Goal: Transaction & Acquisition: Purchase product/service

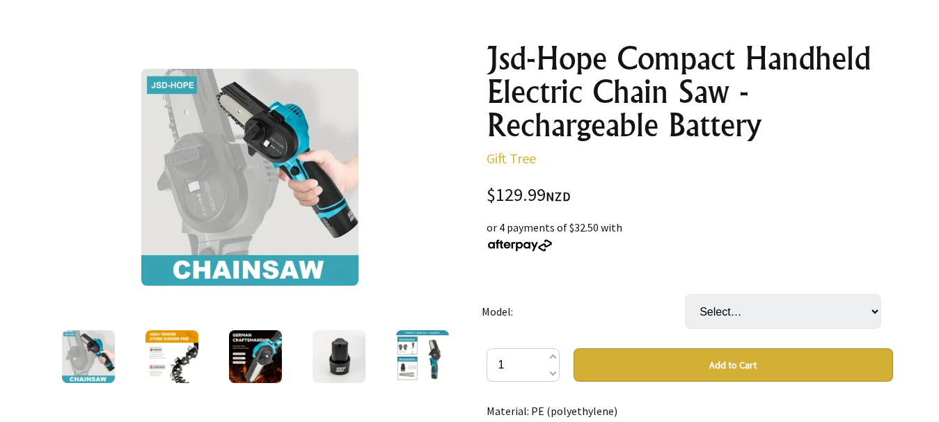
click at [340, 353] on img at bounding box center [338, 357] width 53 height 53
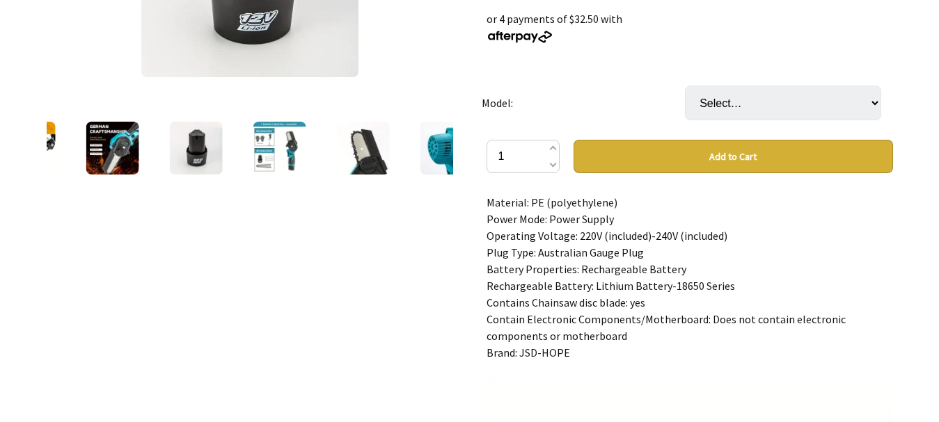
scroll to position [418, 0]
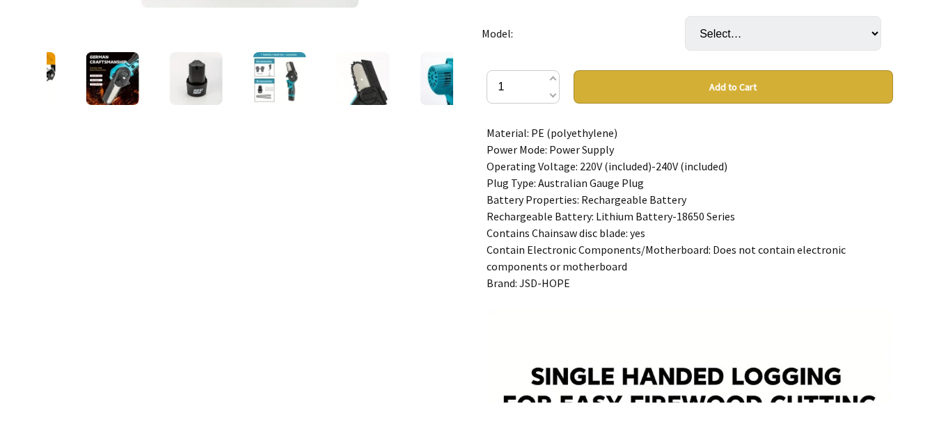
drag, startPoint x: 727, startPoint y: 217, endPoint x: 629, endPoint y: 218, distance: 98.1
click at [629, 218] on div "Material: PE (polyethylene) Power Mode: Power Supply Operating Voltage: 220V (i…" at bounding box center [689, 264] width 406 height 278
copy div "Battery-18650 Series"
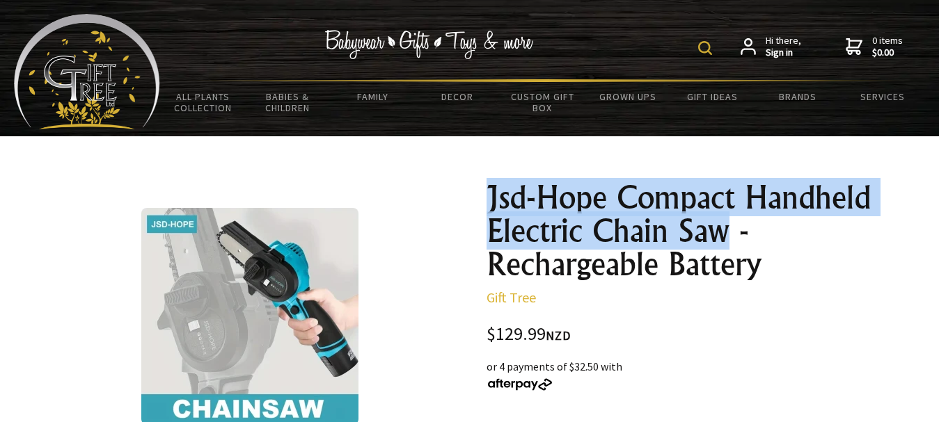
drag, startPoint x: 484, startPoint y: 194, endPoint x: 724, endPoint y: 237, distance: 243.2
copy h1 "Jsd-Hope Compact Handheld Electric Chain Saw"
